Goal: Task Accomplishment & Management: Use online tool/utility

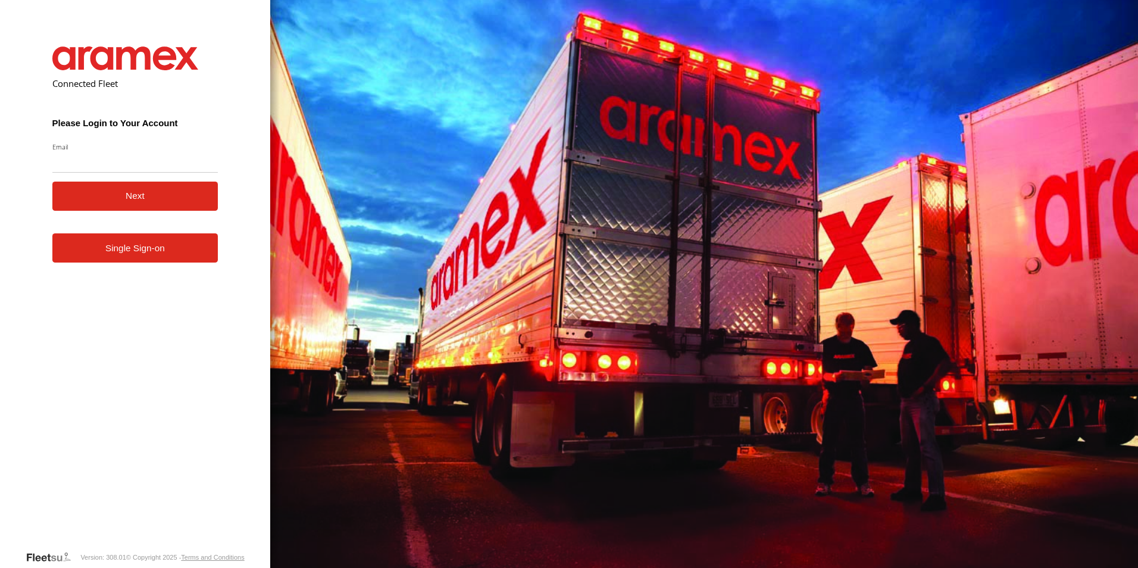
type input "**********"
click at [132, 196] on button "Next" at bounding box center [135, 196] width 166 height 29
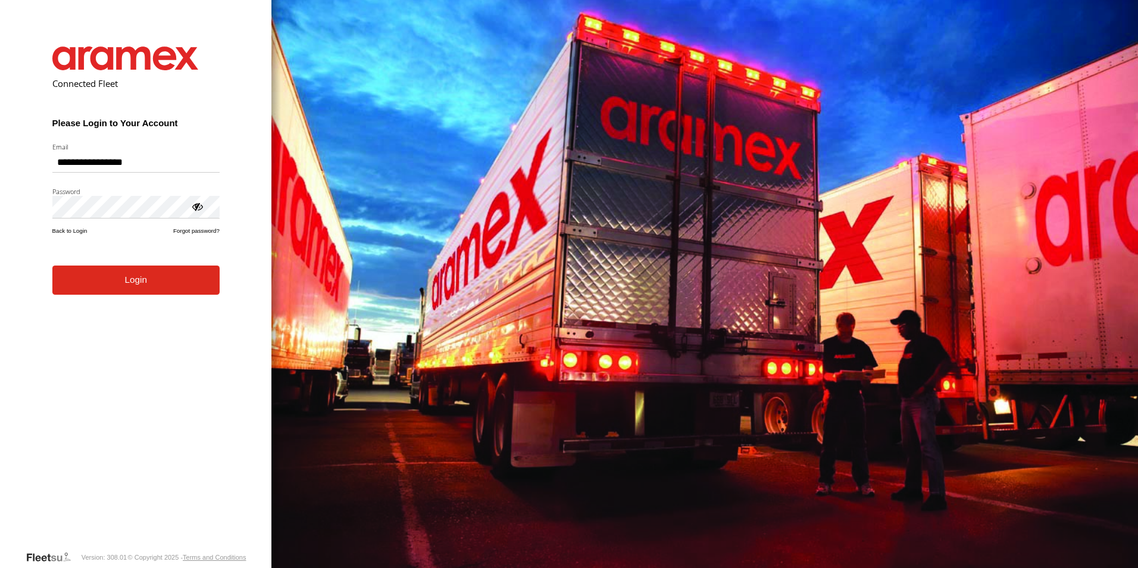
click at [134, 283] on button "Login" at bounding box center [135, 279] width 167 height 29
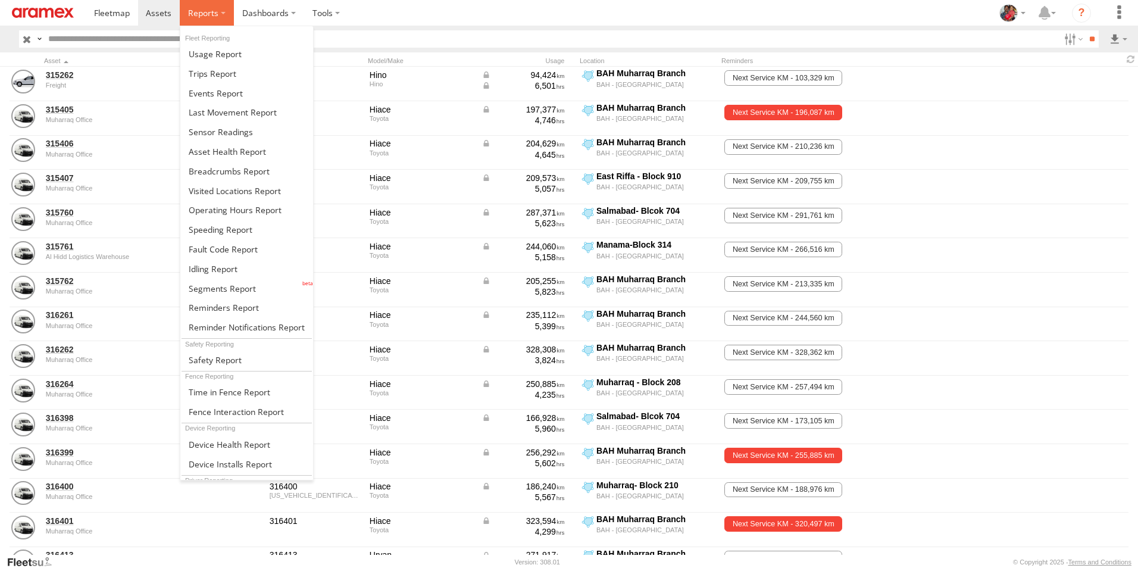
click at [211, 9] on span at bounding box center [203, 12] width 30 height 11
click at [211, 270] on span at bounding box center [213, 268] width 49 height 11
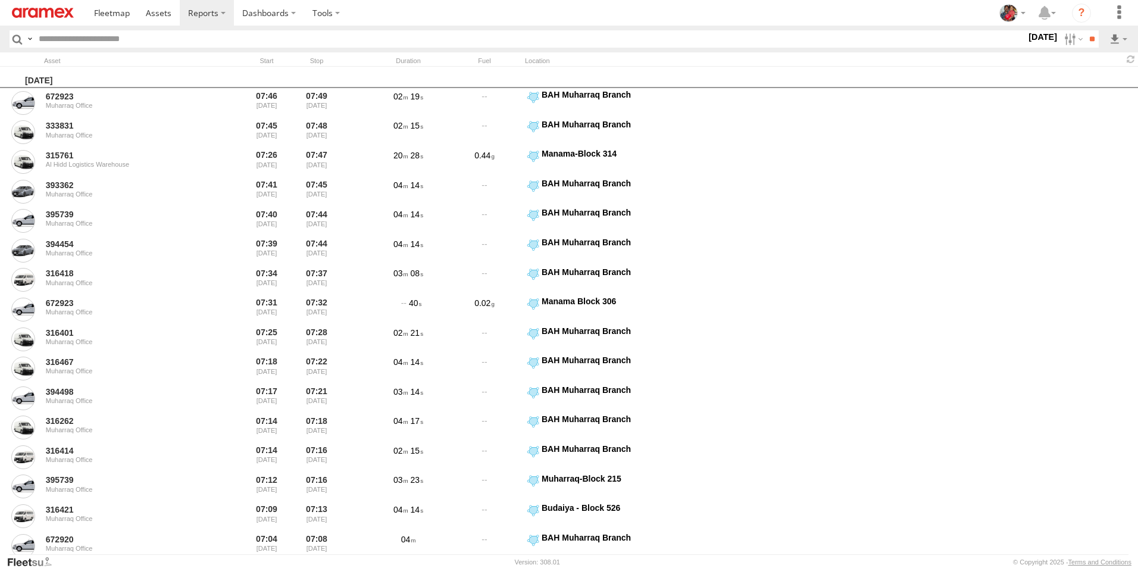
click at [1026, 37] on label "29 Sep 25" at bounding box center [1042, 36] width 33 height 13
click at [0, 0] on label at bounding box center [0, 0] width 0 height 0
click at [0, 0] on span "> 10min" at bounding box center [0, 0] width 0 height 0
click at [1091, 37] on input "**" at bounding box center [1092, 38] width 14 height 17
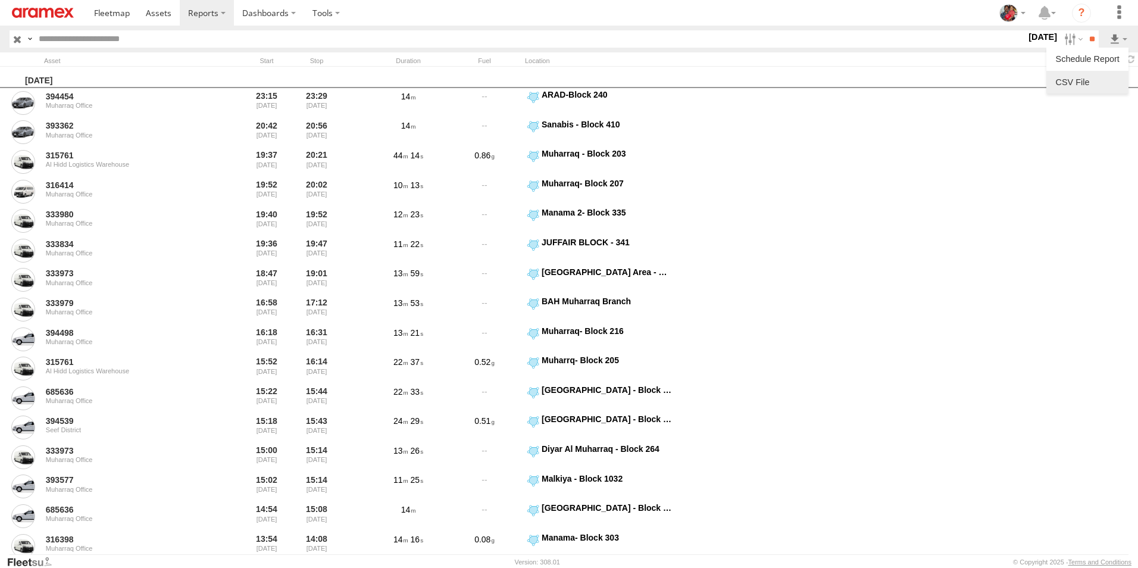
click at [1089, 80] on link at bounding box center [1087, 82] width 73 height 18
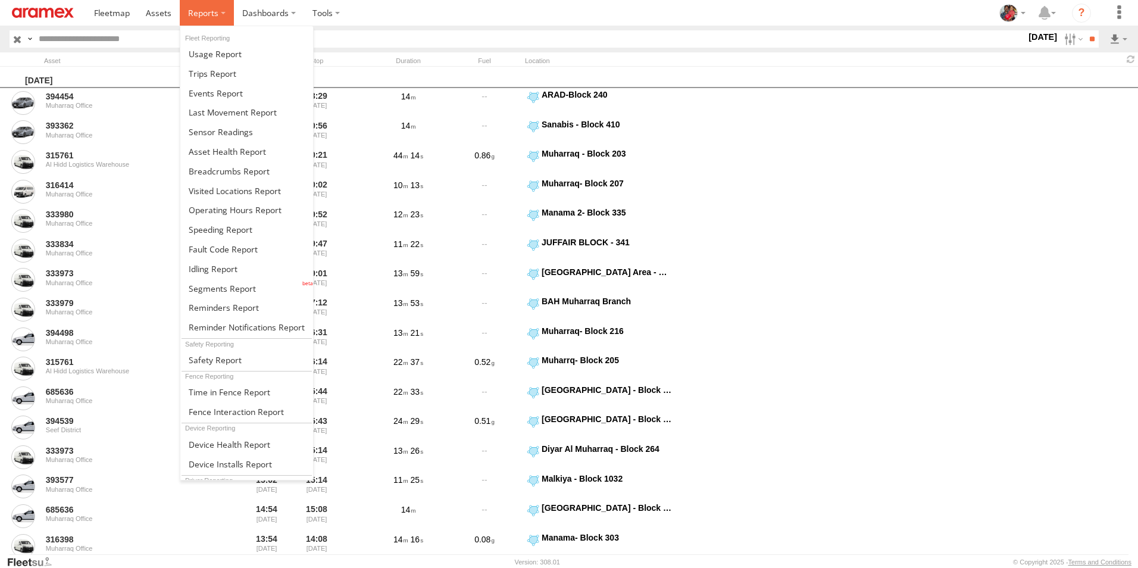
click at [195, 14] on span at bounding box center [203, 12] width 30 height 11
click at [214, 230] on span at bounding box center [221, 229] width 64 height 11
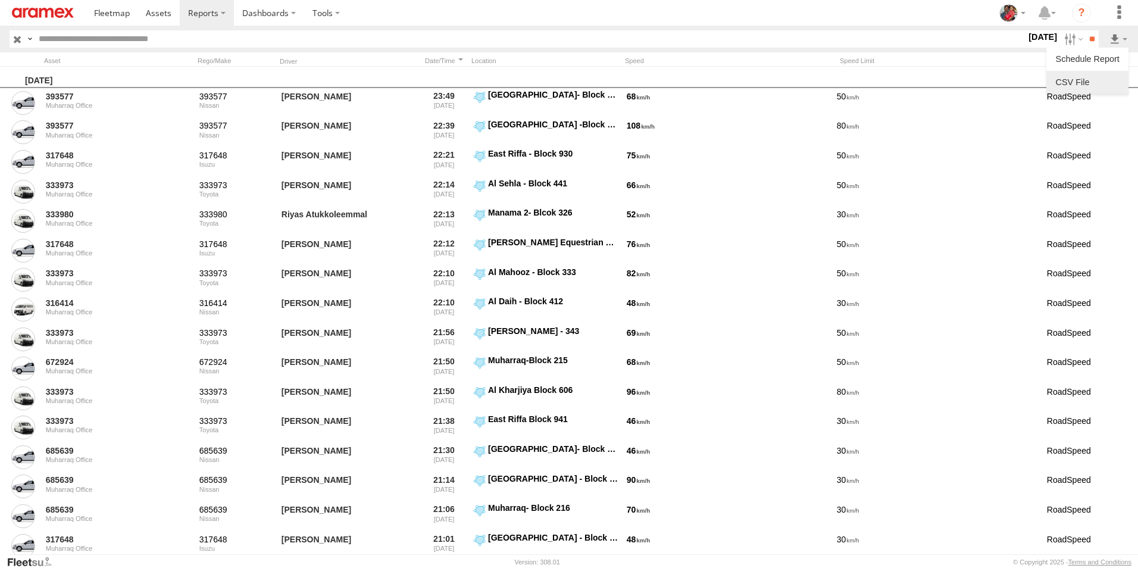
click at [1095, 80] on link at bounding box center [1087, 82] width 73 height 18
click at [770, 11] on section at bounding box center [610, 13] width 1049 height 26
click at [162, 13] on span at bounding box center [159, 12] width 26 height 11
